Goal: Information Seeking & Learning: Learn about a topic

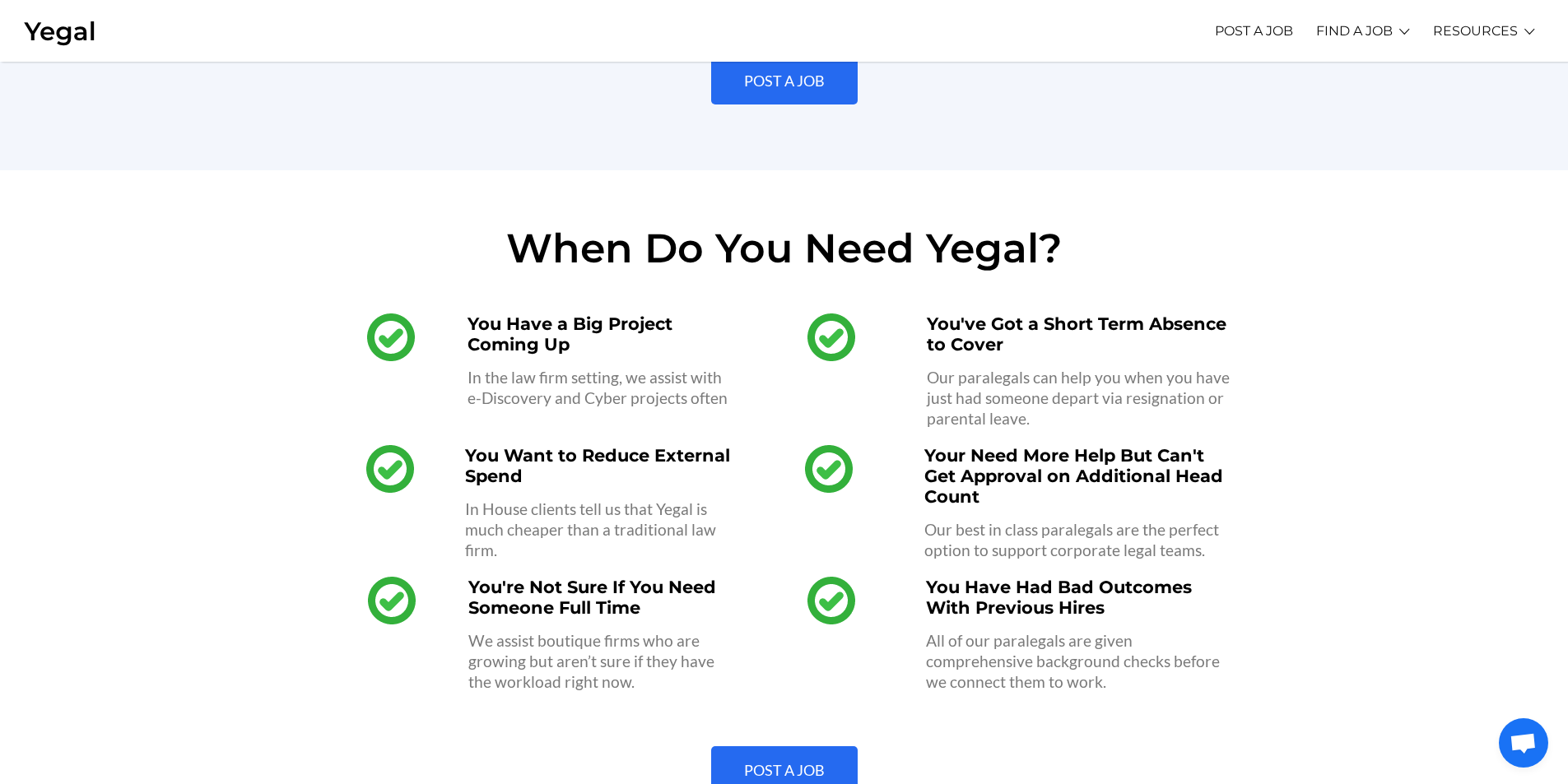
scroll to position [1317, 0]
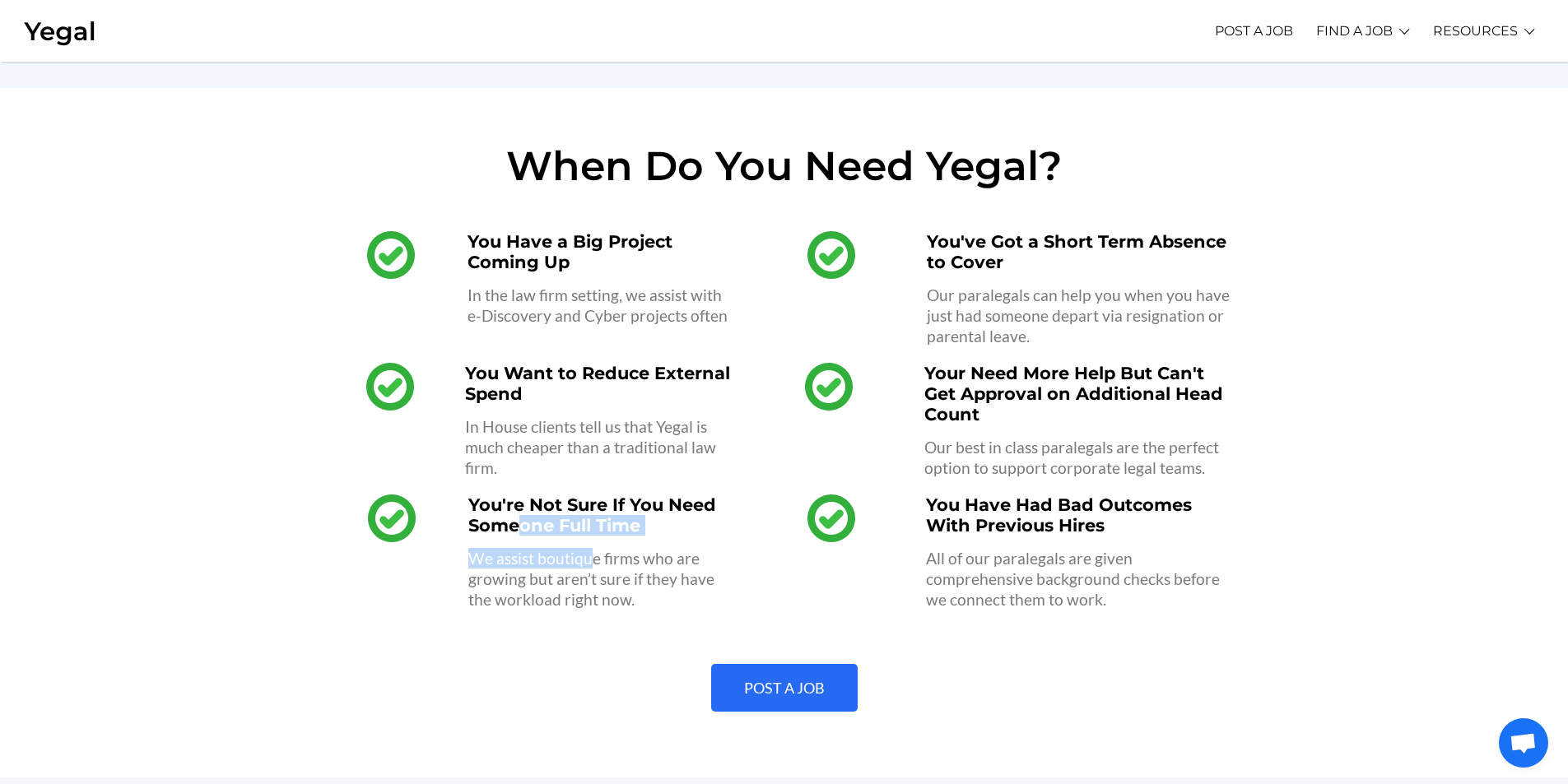
drag, startPoint x: 584, startPoint y: 529, endPoint x: 520, endPoint y: 517, distance: 65.1
click at [520, 517] on div "You're Not Sure If You Need Someone Full Time We assist boutique firms who are …" at bounding box center [602, 552] width 286 height 132
drag, startPoint x: 569, startPoint y: 300, endPoint x: 613, endPoint y: 299, distance: 44.0
click at [613, 299] on div "You Have a Big Project Coming Up In the law firm setting, we assist with e-Disc…" at bounding box center [602, 288] width 286 height 132
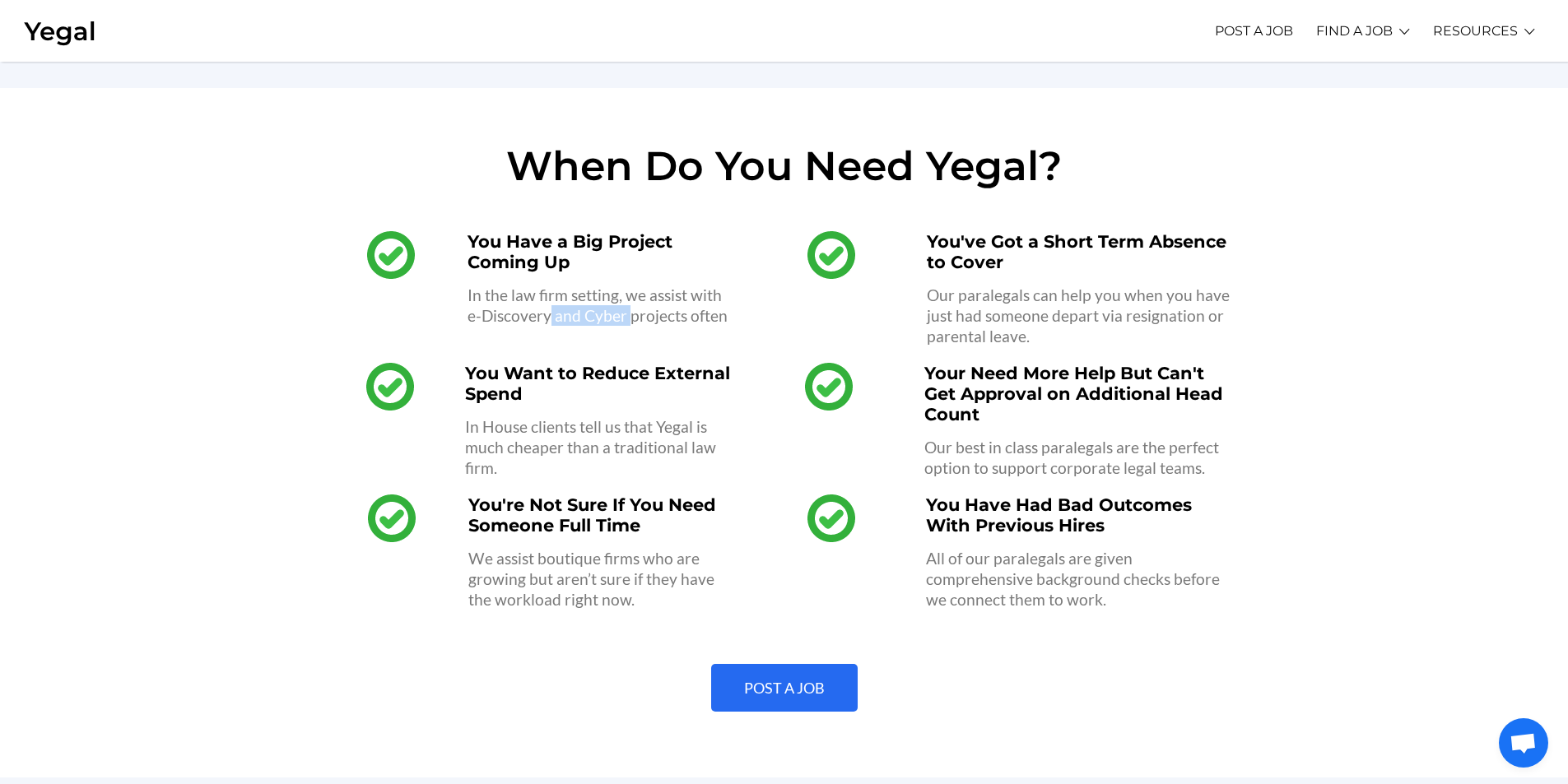
click at [614, 299] on p "In the law firm setting, we assist with e-Discovery and Cyber projects often" at bounding box center [602, 305] width 269 height 41
drag, startPoint x: 614, startPoint y: 299, endPoint x: 576, endPoint y: 289, distance: 39.3
click at [576, 289] on p "In the law firm setting, we assist with e-Discovery and Cyber projects often" at bounding box center [602, 305] width 269 height 41
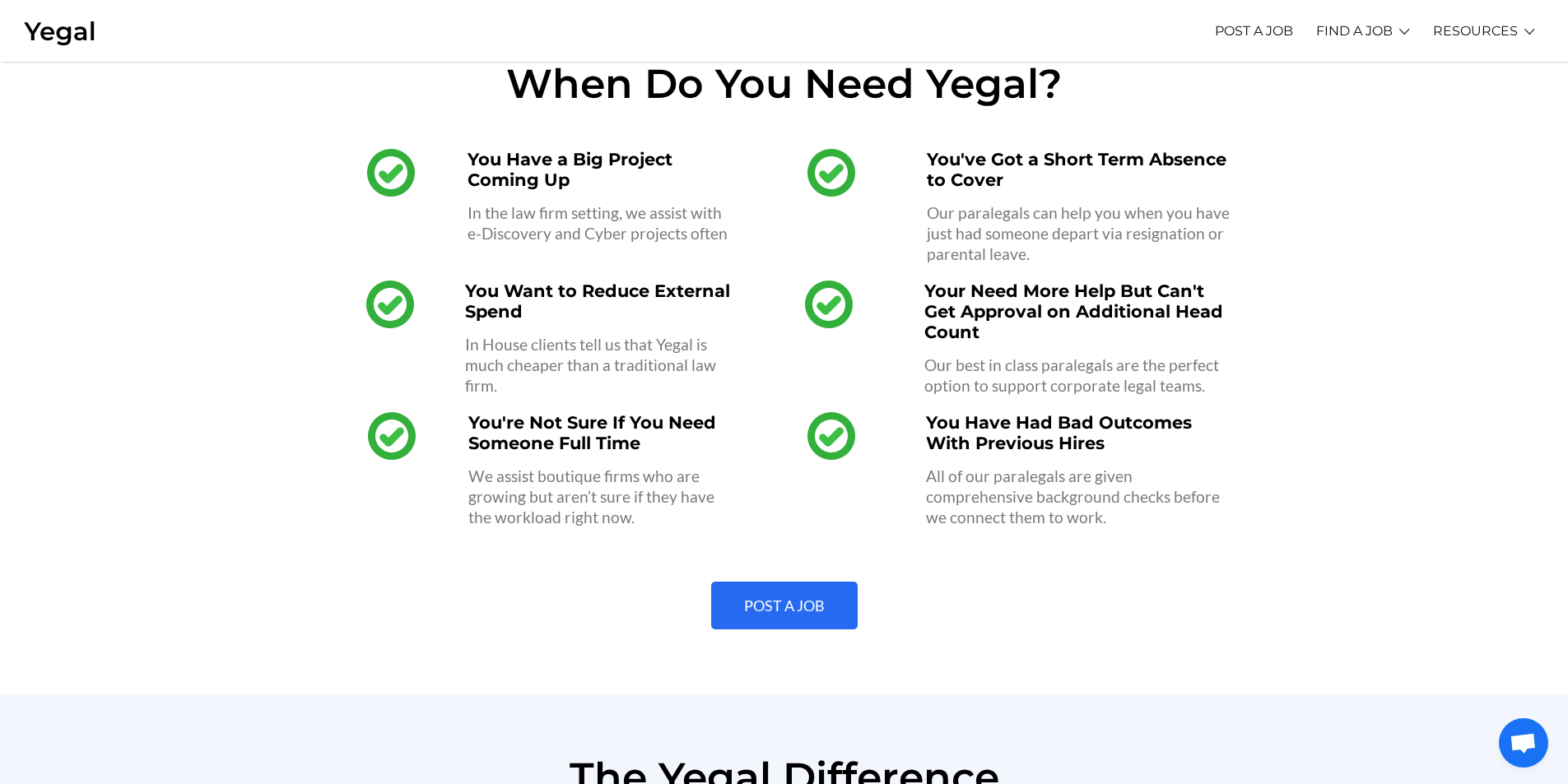
scroll to position [1481, 0]
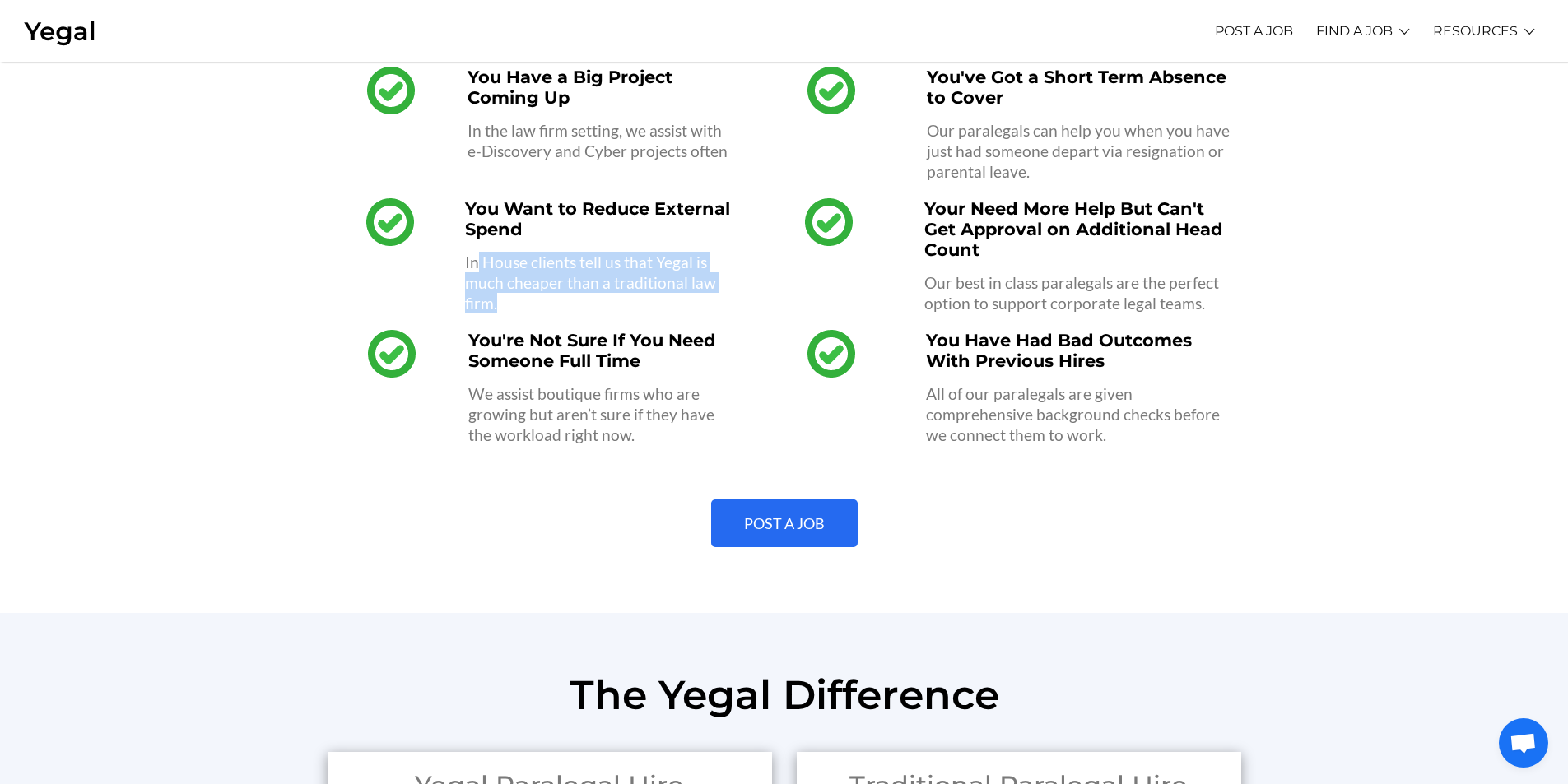
drag, startPoint x: 548, startPoint y: 266, endPoint x: 474, endPoint y: 239, distance: 78.8
click at [474, 252] on p "In House clients tell us that Yegal is much cheaper than a traditional law firm." at bounding box center [599, 282] width 269 height 61
drag, startPoint x: 474, startPoint y: 239, endPoint x: 545, endPoint y: 278, distance: 81.0
click at [545, 278] on p "In House clients tell us that Yegal is much cheaper than a traditional law firm." at bounding box center [599, 282] width 269 height 61
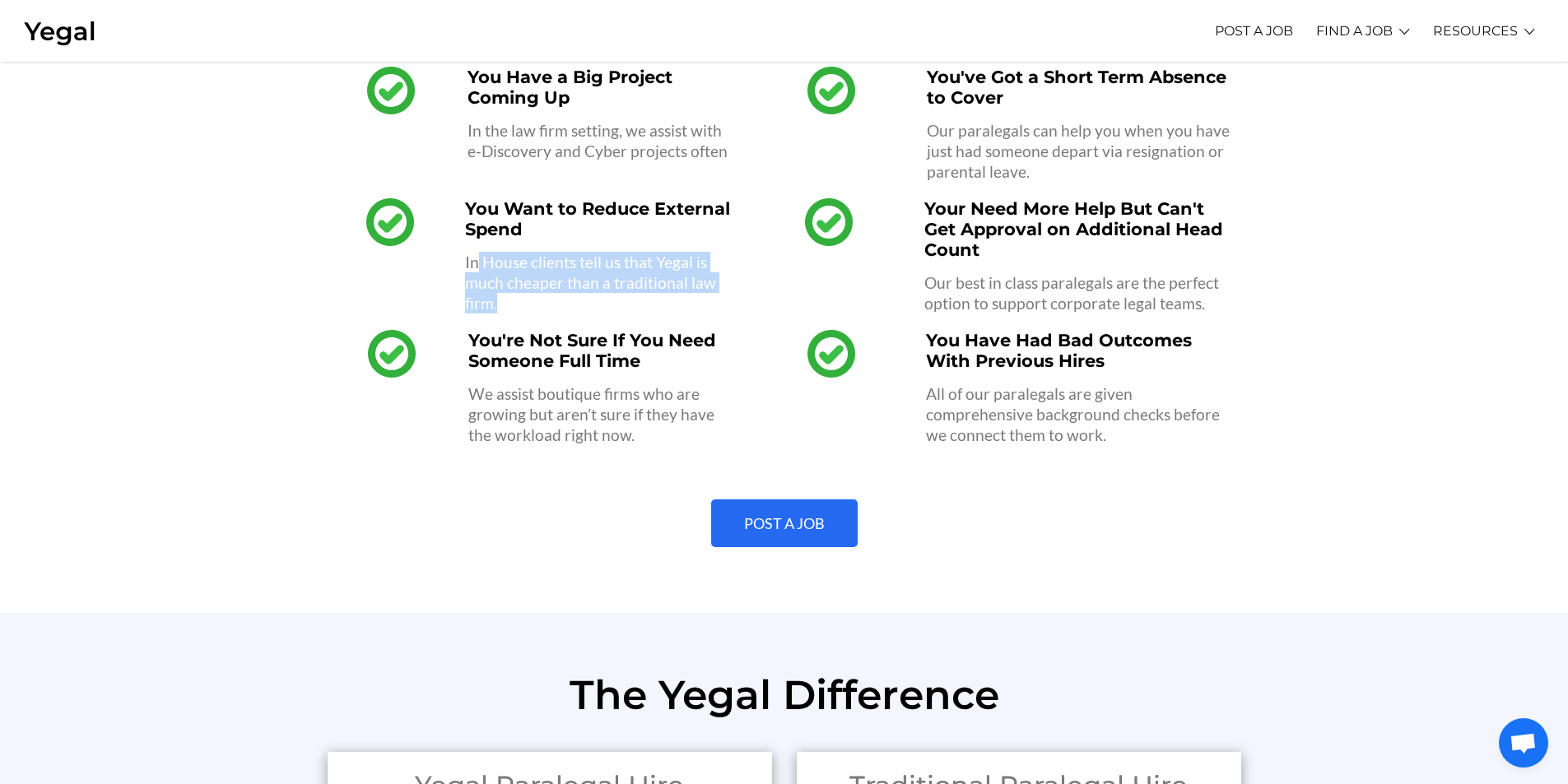
click at [545, 278] on p "In House clients tell us that Yegal is much cheaper than a traditional law firm." at bounding box center [599, 282] width 269 height 61
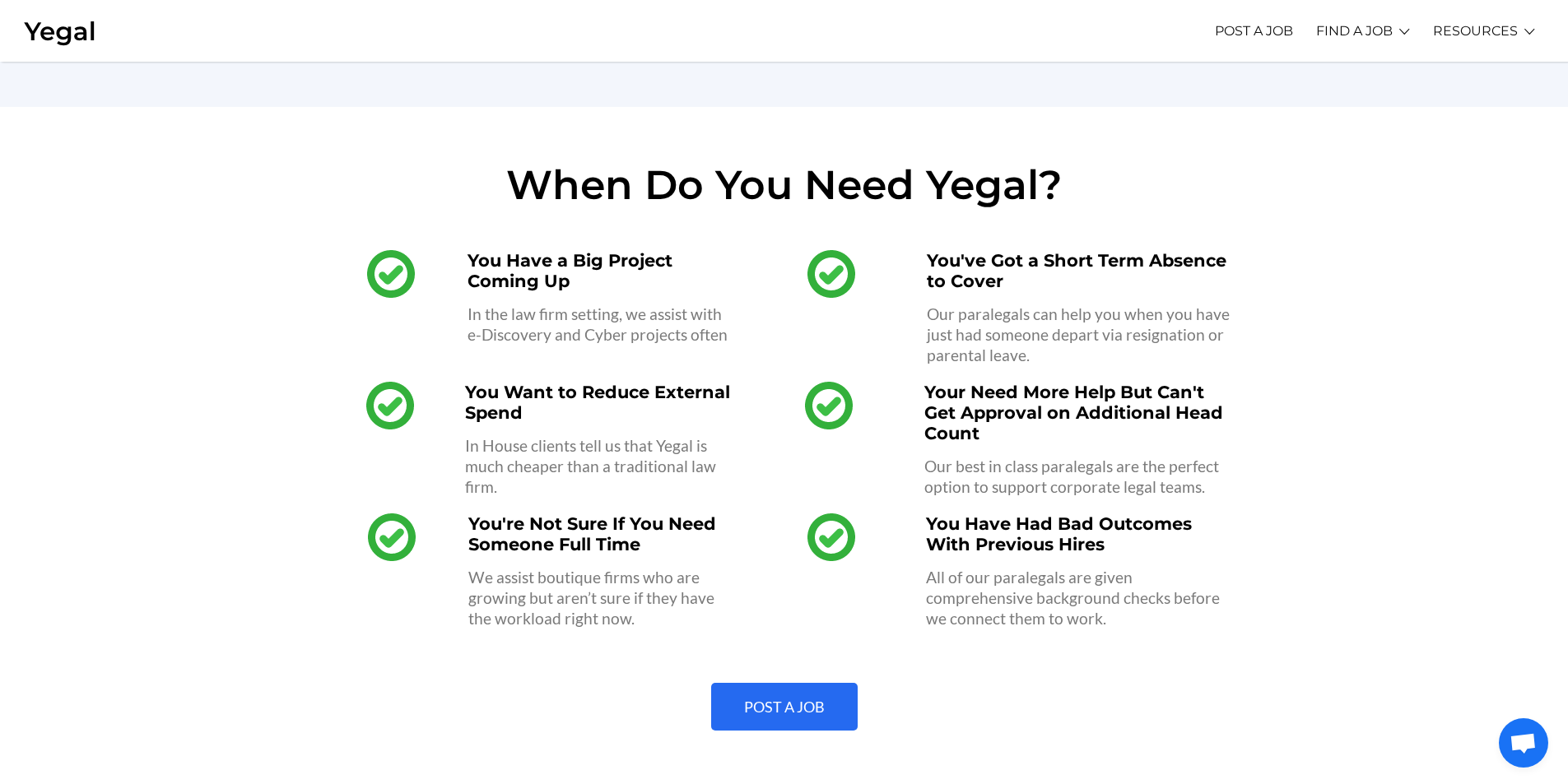
scroll to position [1234, 0]
